Goal: Transaction & Acquisition: Purchase product/service

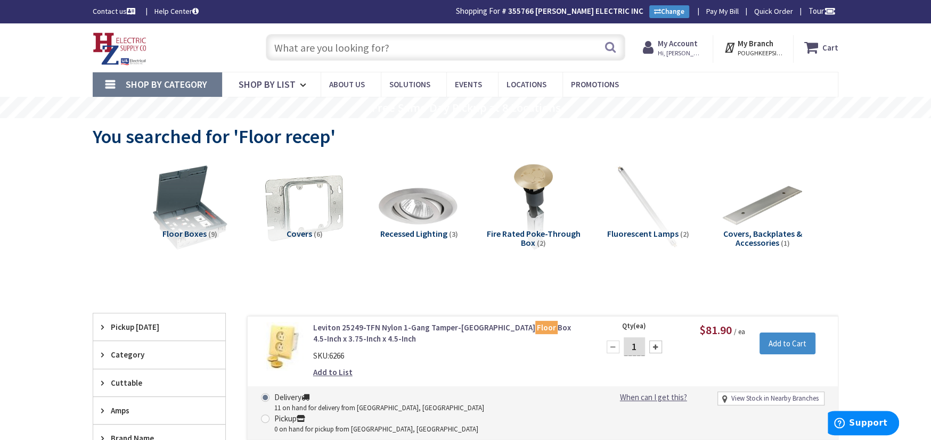
click at [293, 48] on input "text" at bounding box center [445, 47] width 359 height 27
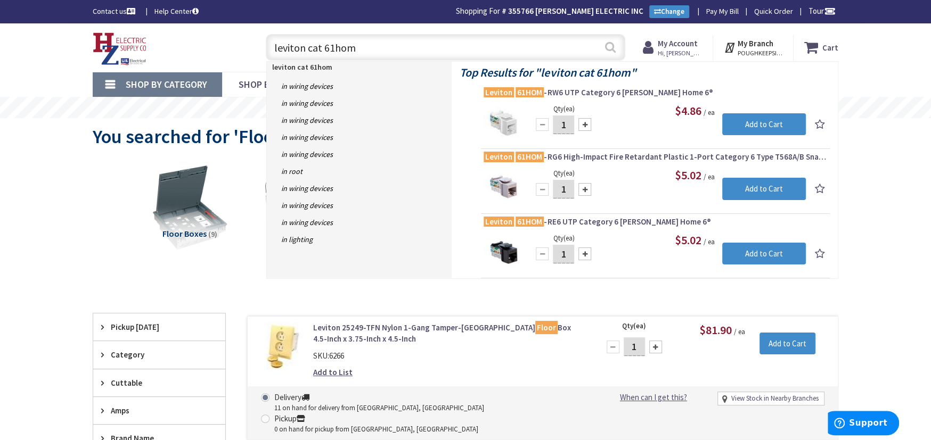
type input "leviton cat 61hom"
click at [609, 47] on button "Search" at bounding box center [610, 47] width 14 height 24
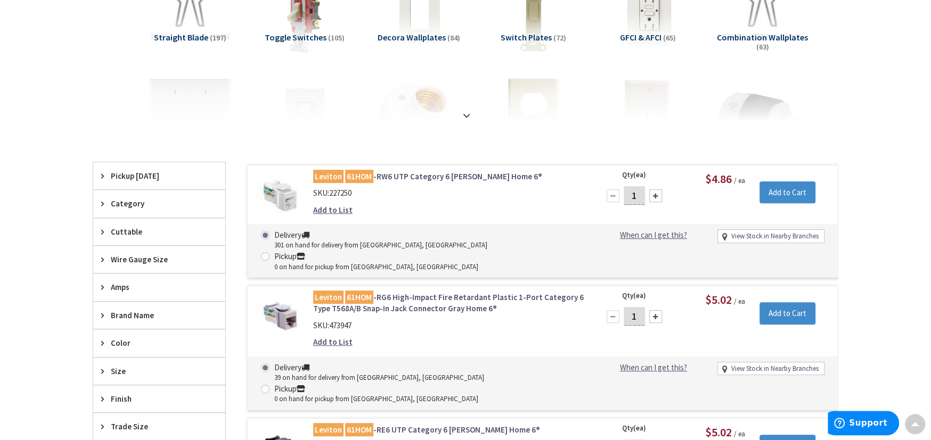
click at [646, 191] on div "1" at bounding box center [634, 195] width 64 height 21
click at [641, 193] on input "1" at bounding box center [634, 195] width 21 height 19
type input "20"
click at [792, 191] on input "Add to Cart" at bounding box center [787, 193] width 56 height 22
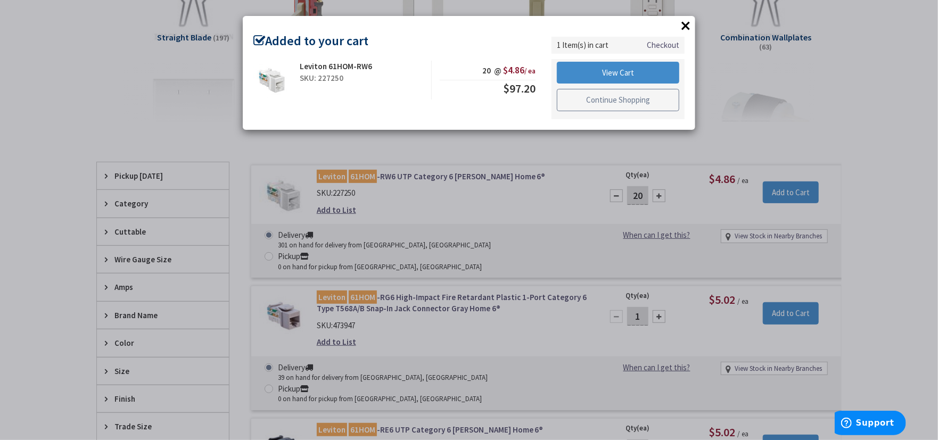
click at [644, 96] on link "Continue Shopping" at bounding box center [618, 100] width 122 height 22
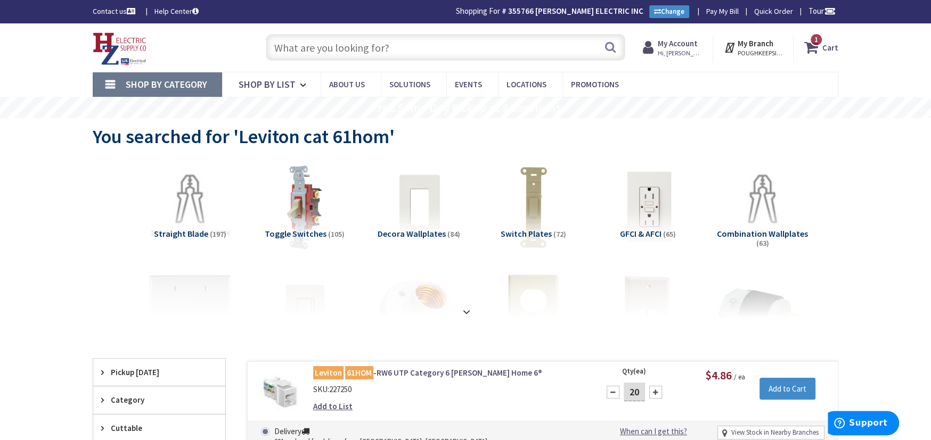
click at [280, 43] on input "text" at bounding box center [445, 47] width 359 height 27
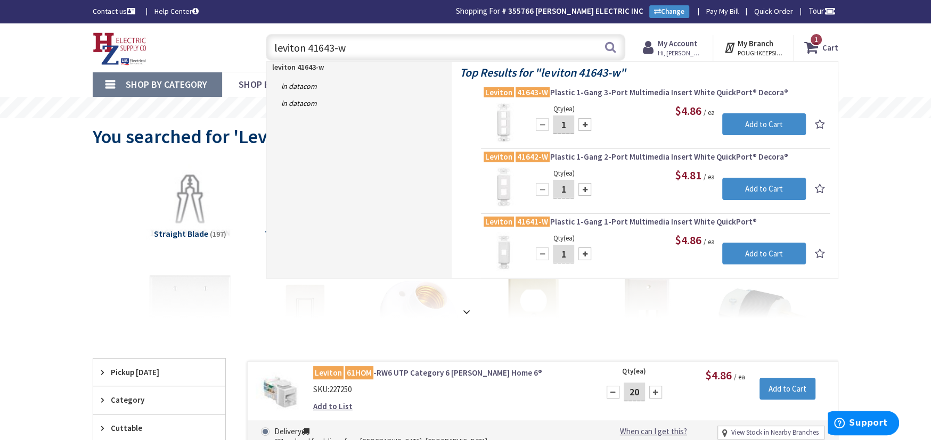
type input "leviton 41643-w"
click at [584, 125] on div at bounding box center [584, 124] width 13 height 13
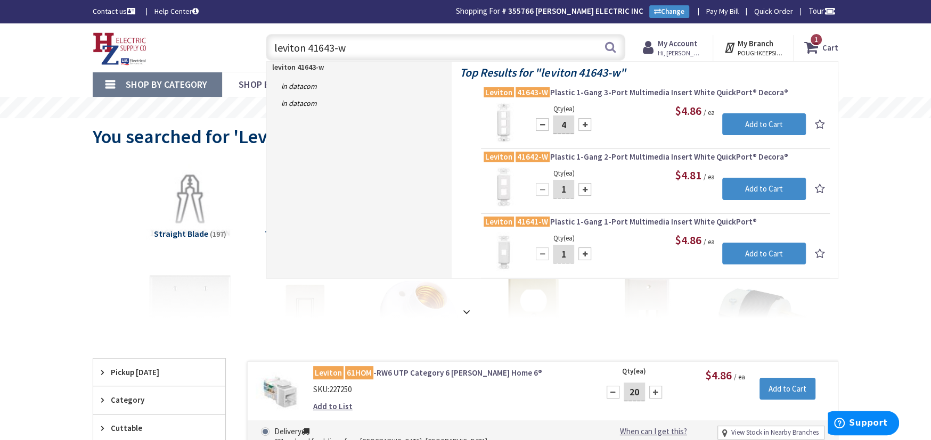
type input "5"
click at [752, 121] on input "Add to Cart" at bounding box center [764, 124] width 84 height 22
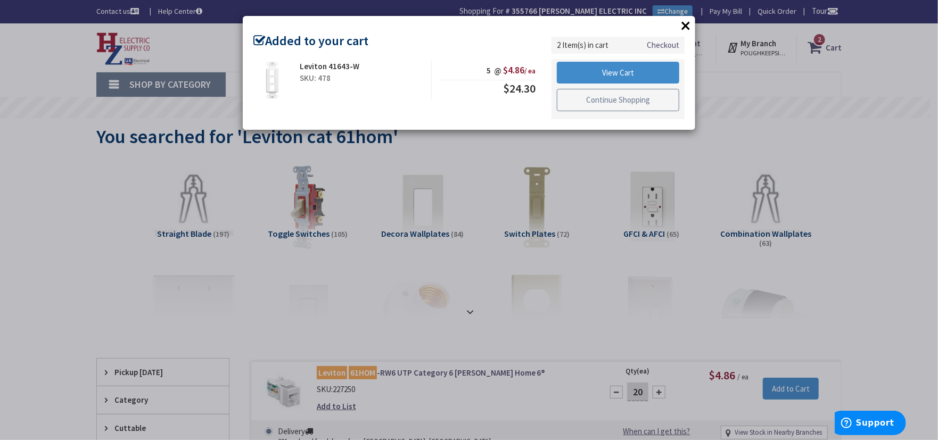
click at [573, 105] on link "Continue Shopping" at bounding box center [618, 100] width 122 height 22
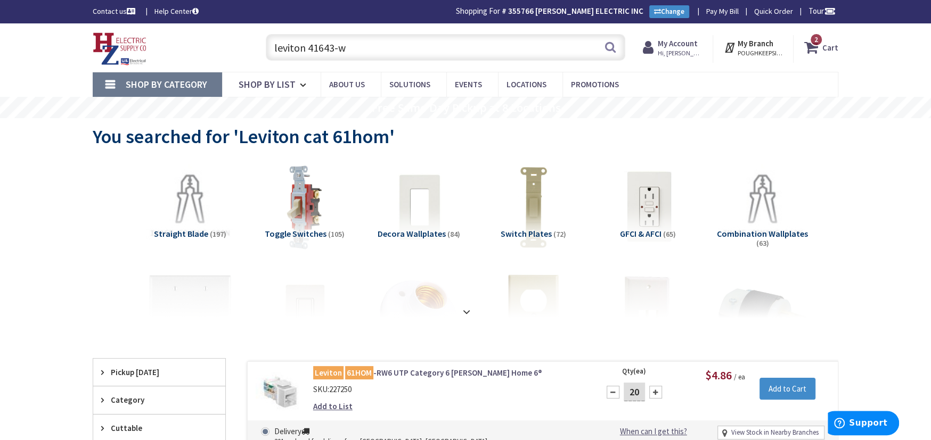
click at [813, 42] on span "2 2 items" at bounding box center [815, 39] width 13 height 13
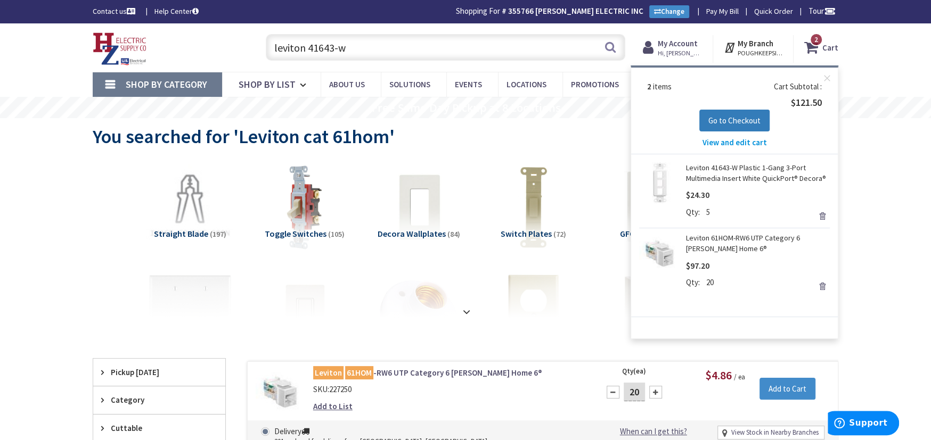
click at [731, 118] on span "Go to Checkout" at bounding box center [734, 121] width 52 height 10
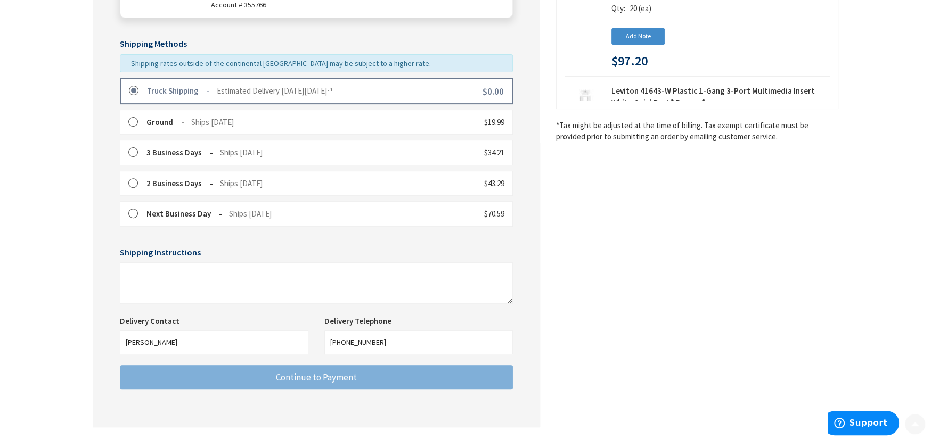
scroll to position [247, 0]
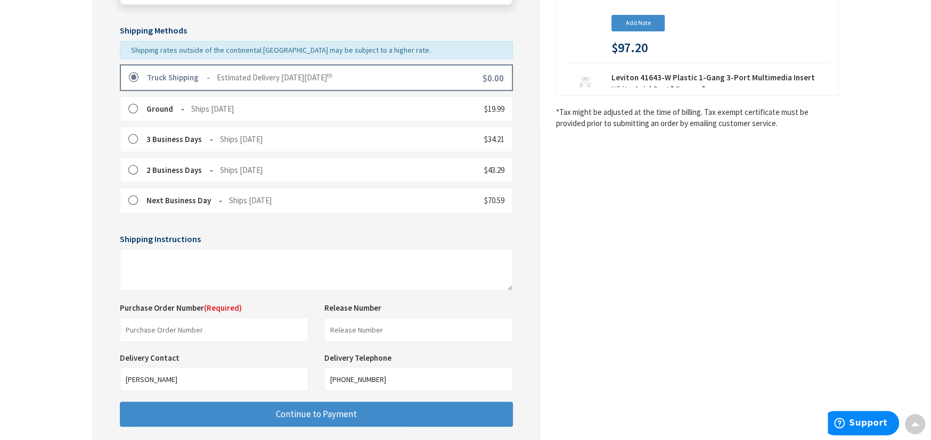
click at [133, 108] on label at bounding box center [136, 109] width 17 height 11
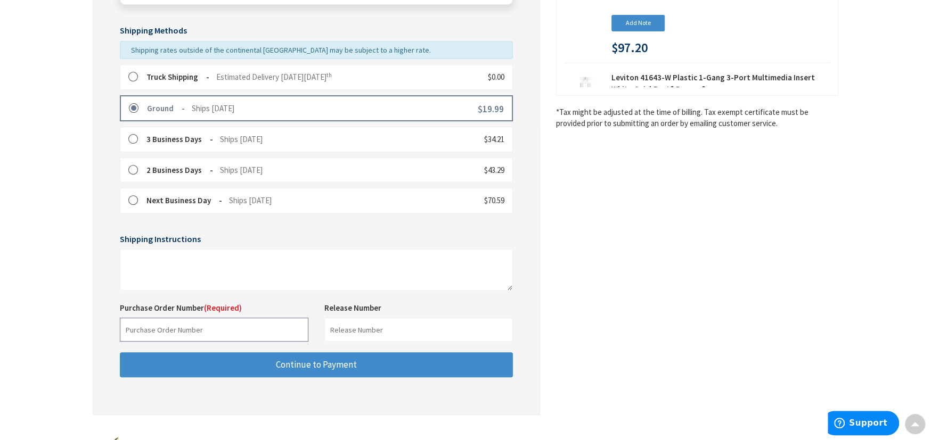
click at [159, 328] on input "text" at bounding box center [214, 330] width 189 height 24
type input "downey"
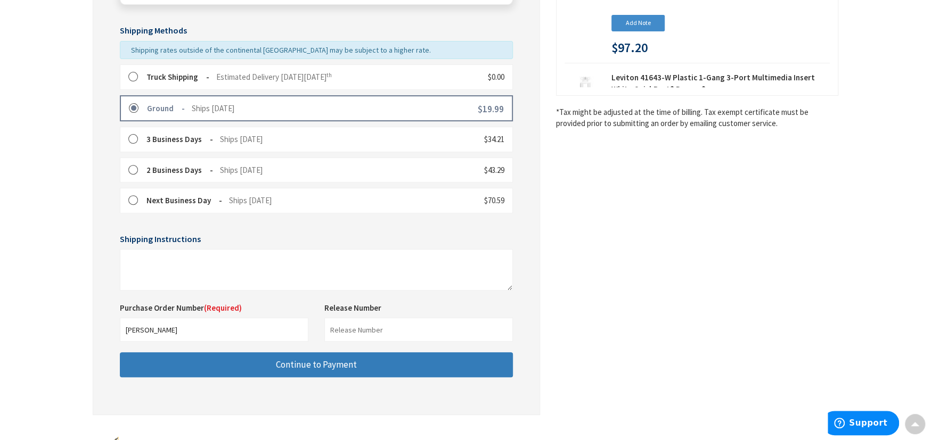
click at [303, 367] on span "Continue to Payment" at bounding box center [316, 365] width 81 height 12
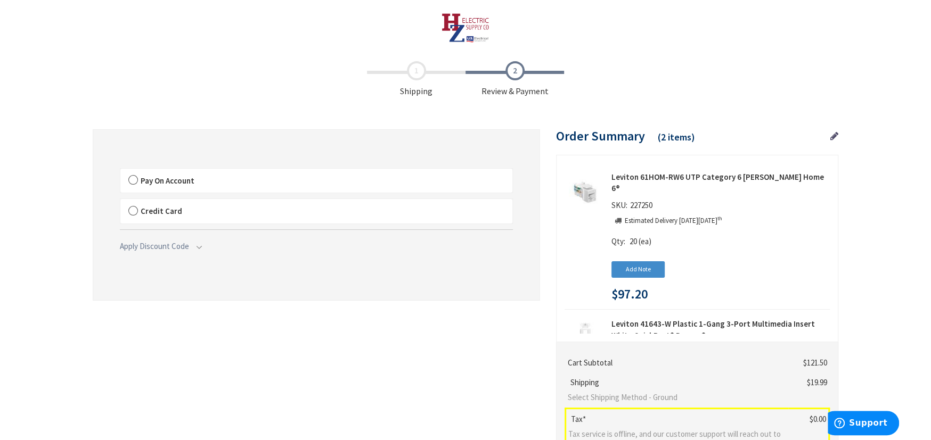
click at [133, 181] on label "Pay On Account" at bounding box center [316, 181] width 392 height 24
click at [120, 171] on input "Pay On Account" at bounding box center [120, 171] width 0 height 0
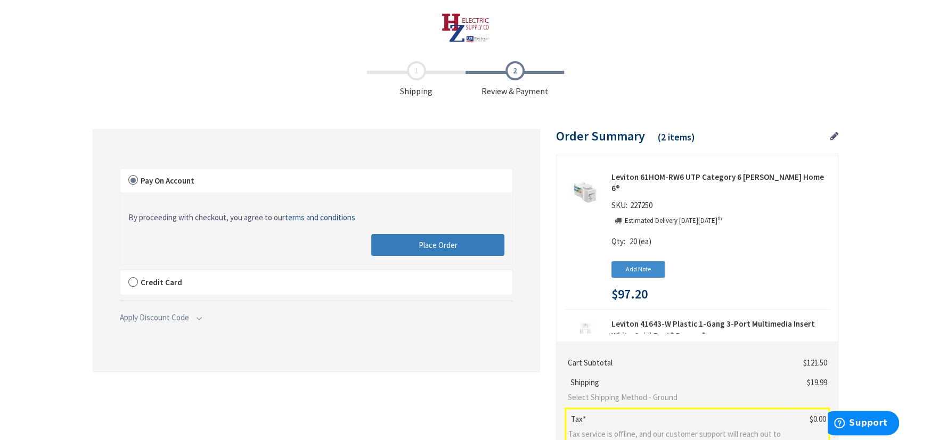
click at [378, 240] on button "Place Order" at bounding box center [437, 245] width 133 height 22
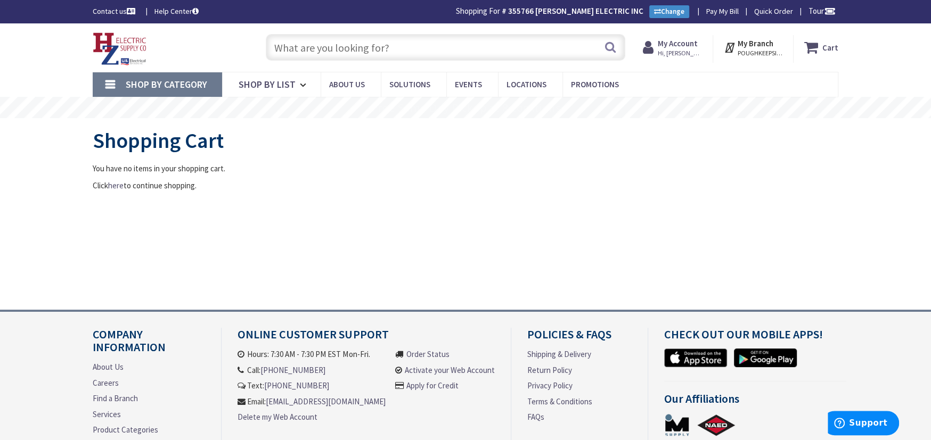
click at [296, 48] on input "text" at bounding box center [445, 47] width 359 height 27
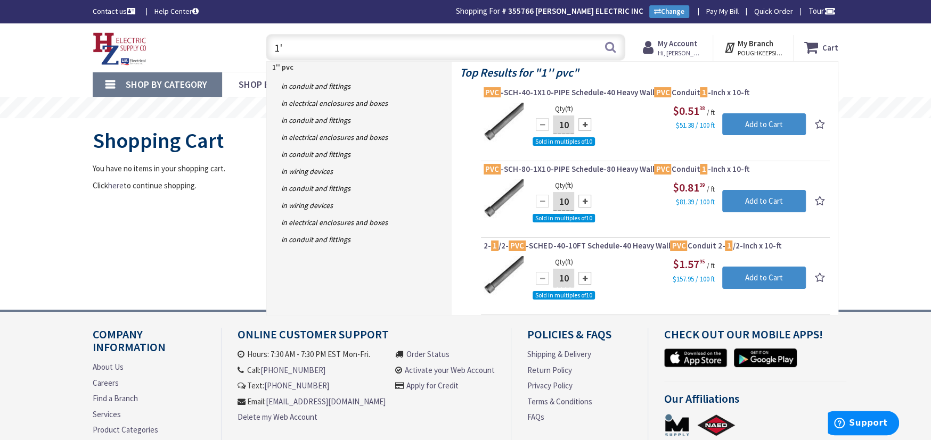
type input "1"
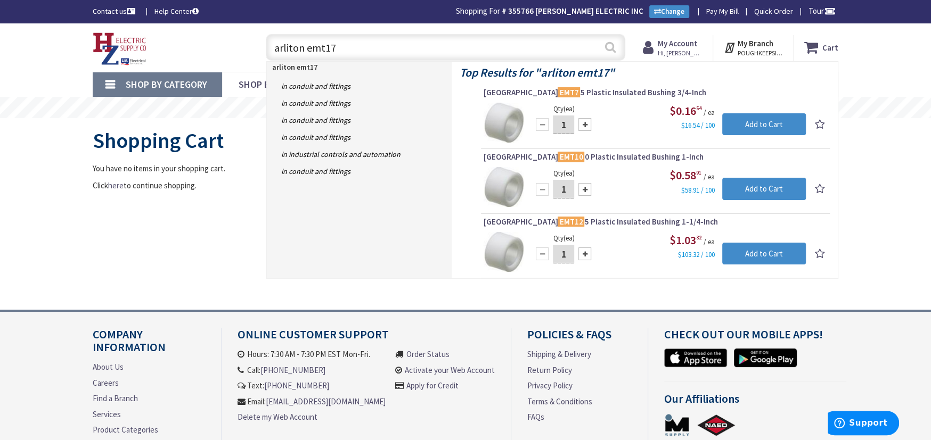
type input "arliton emt17"
click at [609, 46] on button "Search" at bounding box center [610, 47] width 14 height 24
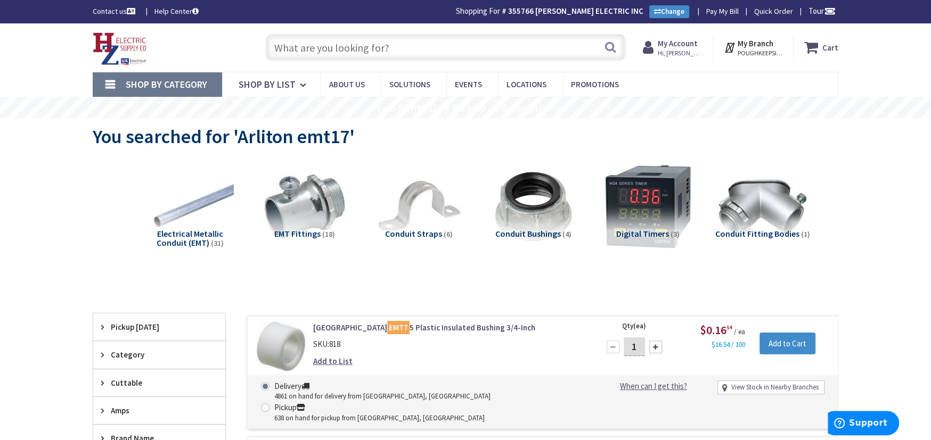
click at [301, 41] on input "text" at bounding box center [445, 47] width 359 height 27
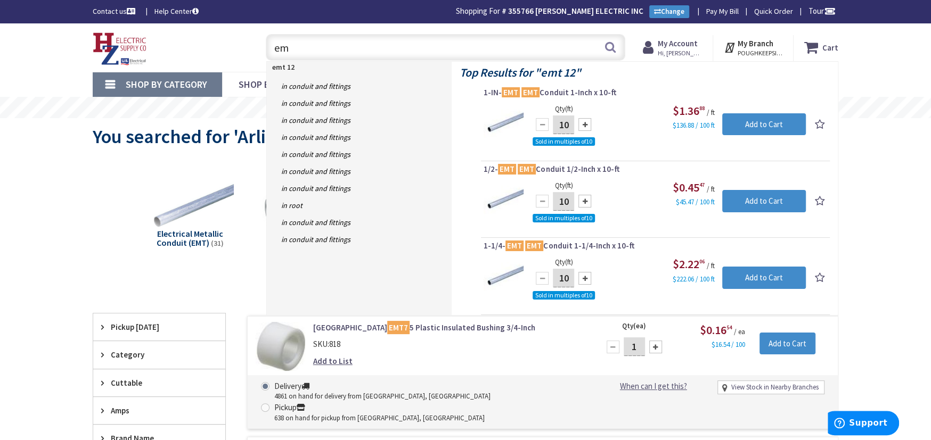
type input "e"
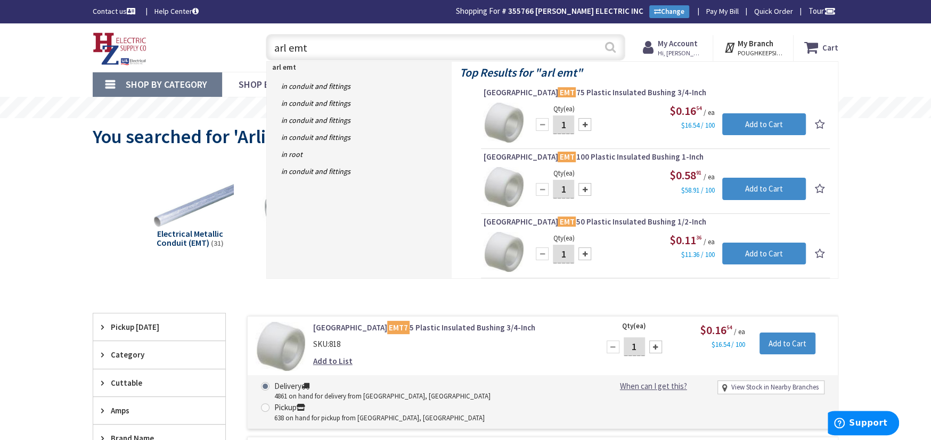
type input "arl emt"
click at [610, 46] on button "Search" at bounding box center [610, 47] width 14 height 24
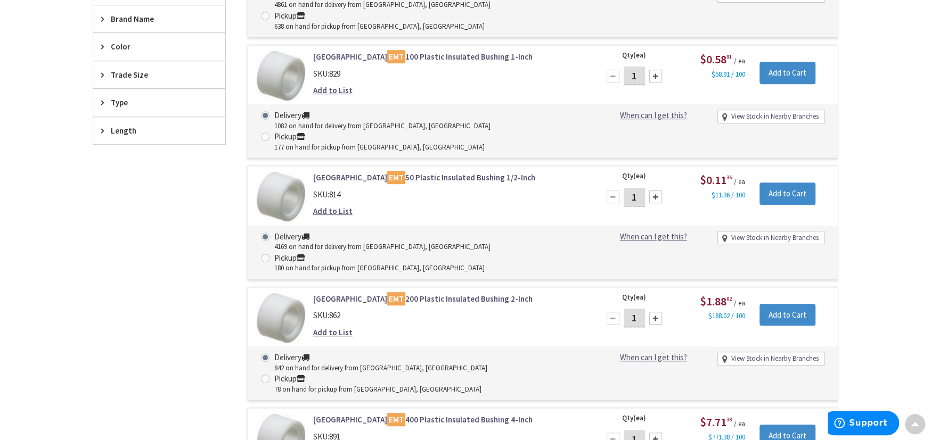
scroll to position [391, 0]
click at [651, 313] on div at bounding box center [655, 319] width 13 height 13
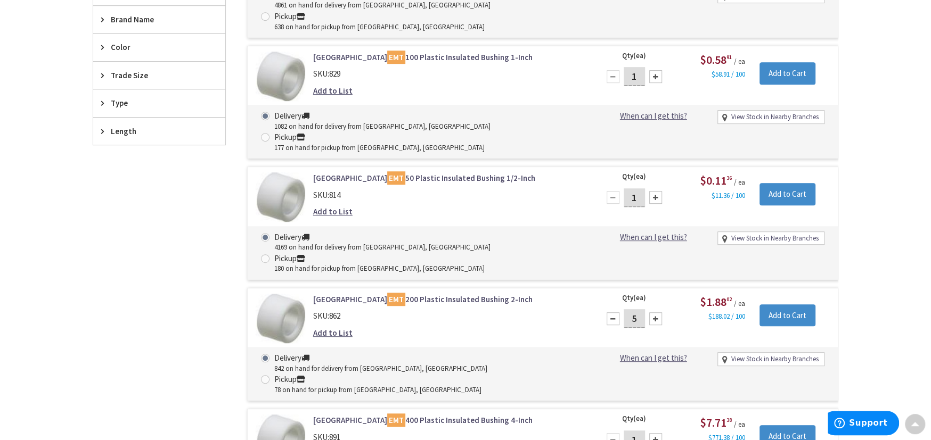
click at [651, 313] on div at bounding box center [655, 319] width 13 height 13
type input "8"
click at [791, 305] on input "Add to Cart" at bounding box center [787, 316] width 56 height 22
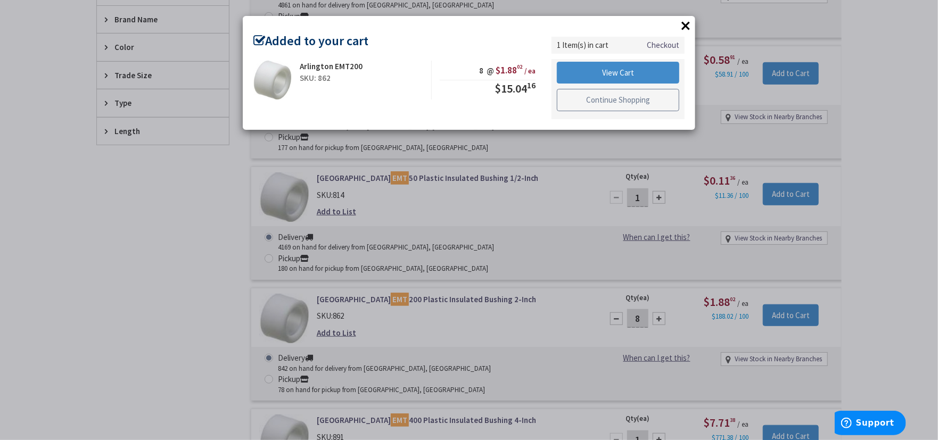
click at [567, 108] on link "Continue Shopping" at bounding box center [618, 100] width 122 height 22
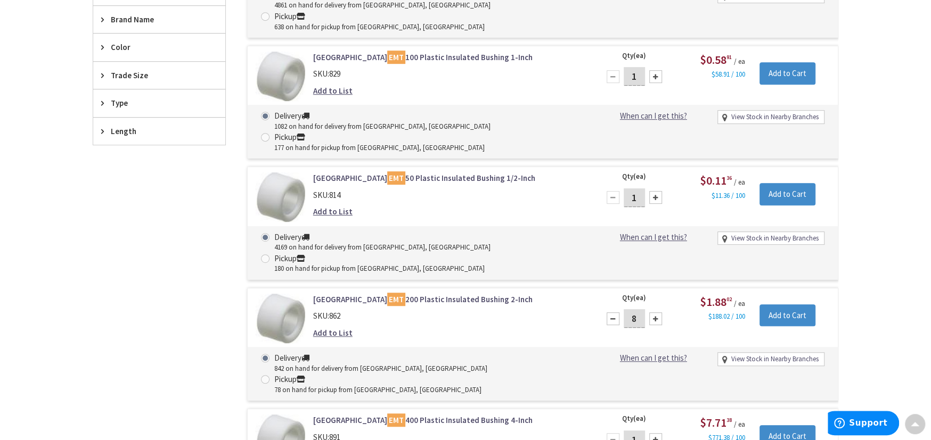
scroll to position [0, 0]
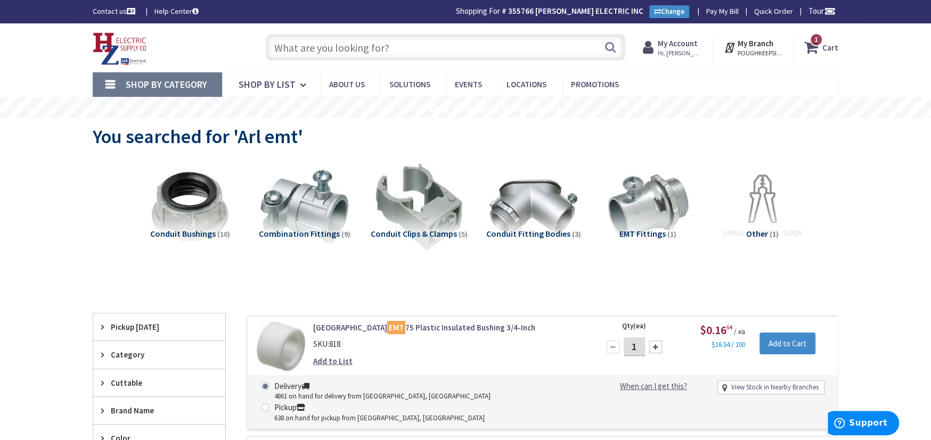
click at [812, 42] on span "1 1 items" at bounding box center [815, 39] width 13 height 13
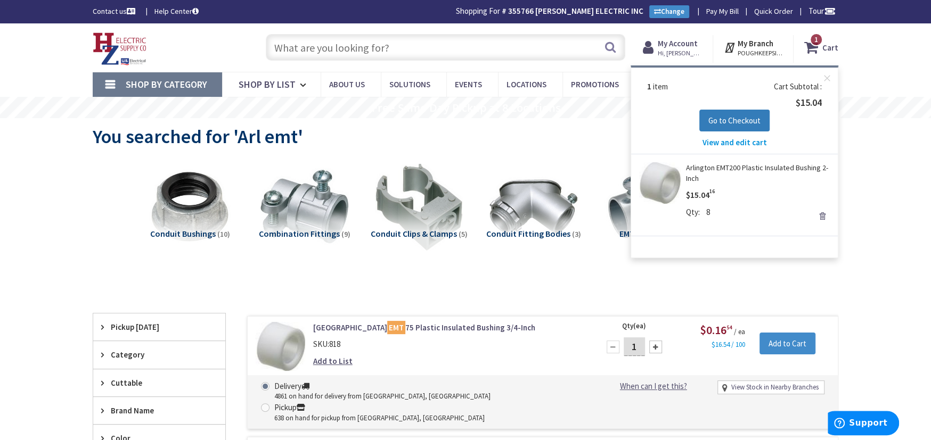
click at [710, 126] on button "Go to Checkout" at bounding box center [734, 121] width 70 height 22
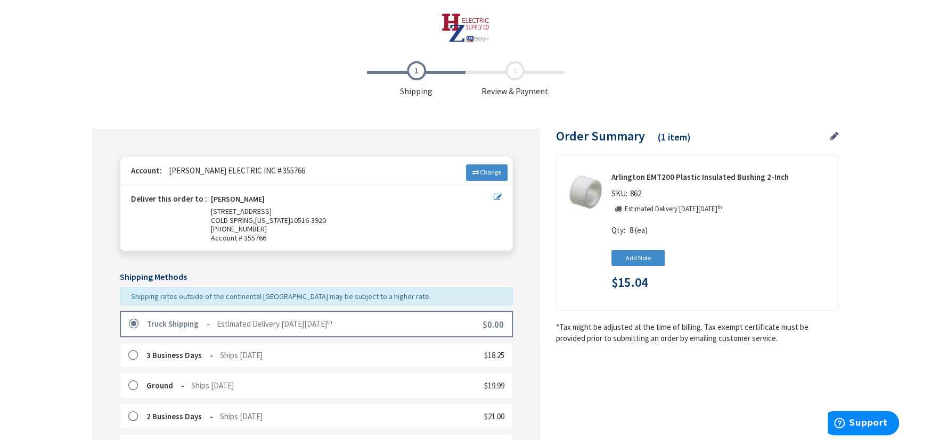
click at [133, 320] on label at bounding box center [137, 324] width 17 height 11
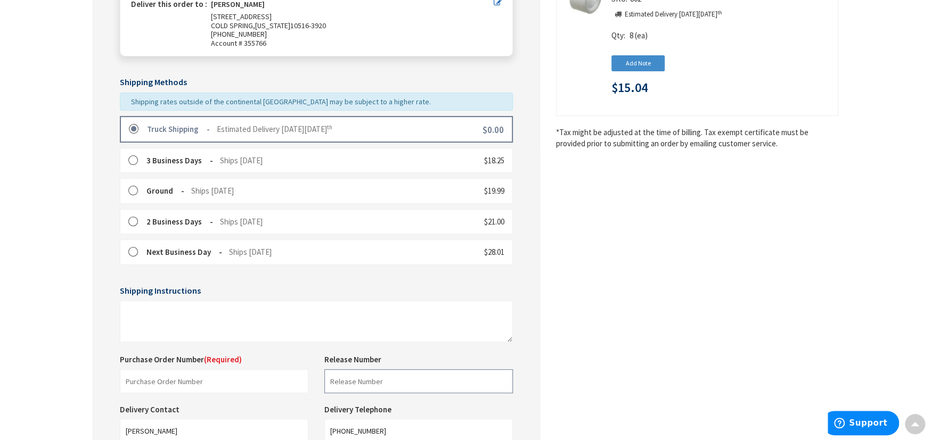
click at [357, 386] on input "text" at bounding box center [418, 382] width 189 height 24
click at [208, 389] on input "text" at bounding box center [214, 382] width 189 height 24
type input "[PERSON_NAME]"
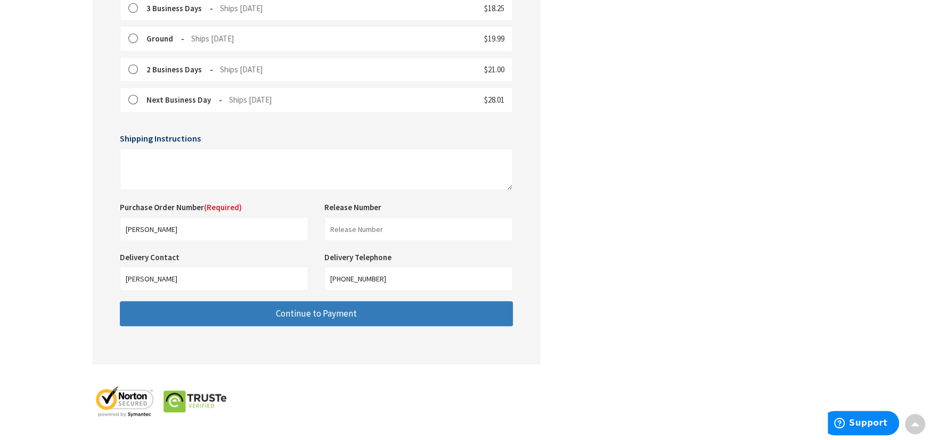
click at [272, 309] on button "Continue to Payment" at bounding box center [316, 313] width 393 height 25
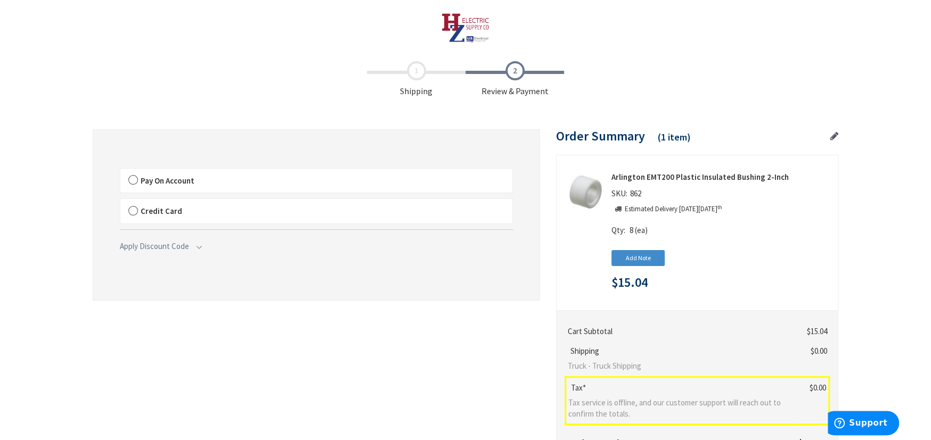
click at [130, 182] on label "Pay On Account" at bounding box center [316, 181] width 392 height 24
click at [120, 171] on input "Pay On Account" at bounding box center [120, 171] width 0 height 0
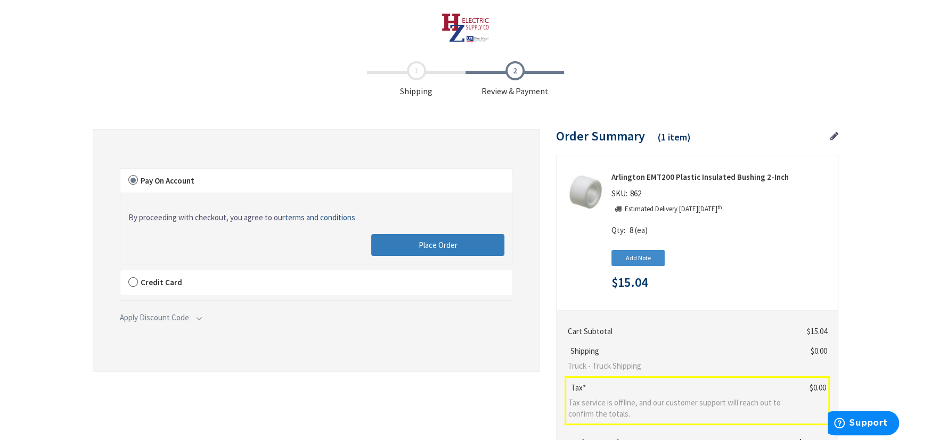
click at [432, 248] on span "Place Order" at bounding box center [438, 245] width 39 height 10
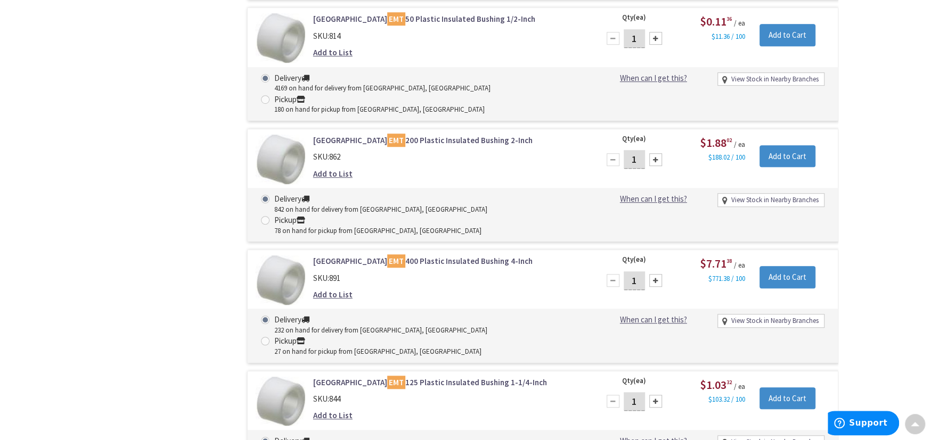
scroll to position [550, 0]
